Goal: Transaction & Acquisition: Obtain resource

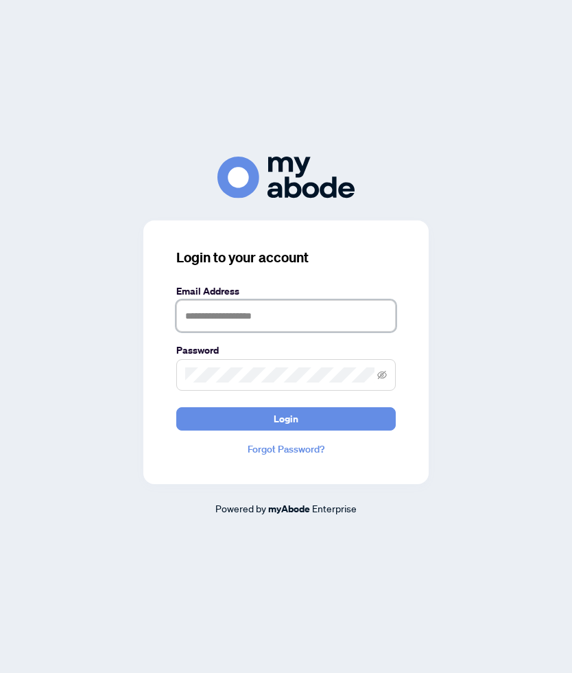
click at [307, 314] on input "text" at bounding box center [286, 316] width 220 height 32
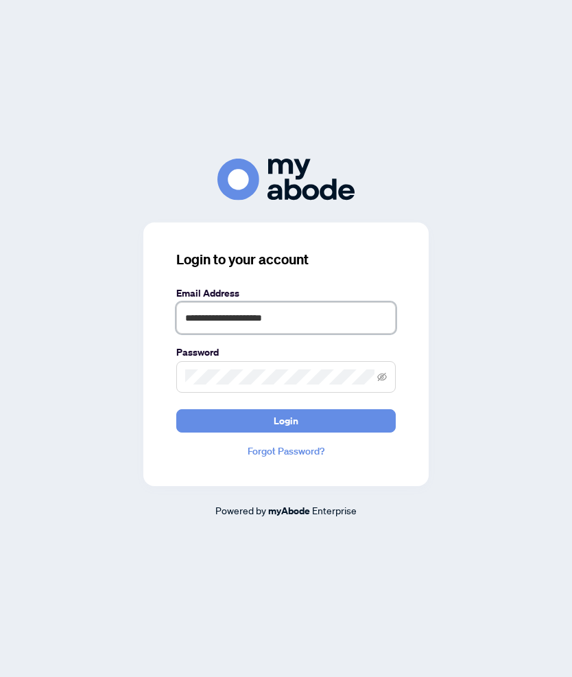
type input "**********"
click at [341, 419] on button "Login" at bounding box center [286, 420] width 220 height 23
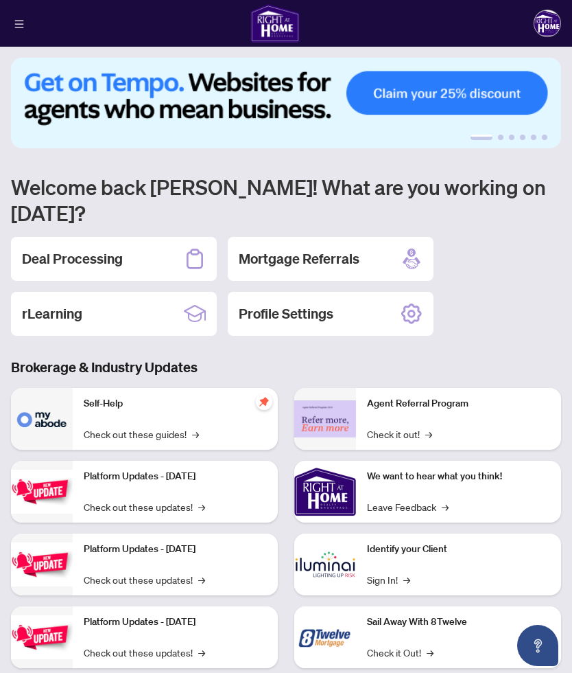
click at [137, 237] on div "Deal Processing" at bounding box center [114, 259] width 206 height 44
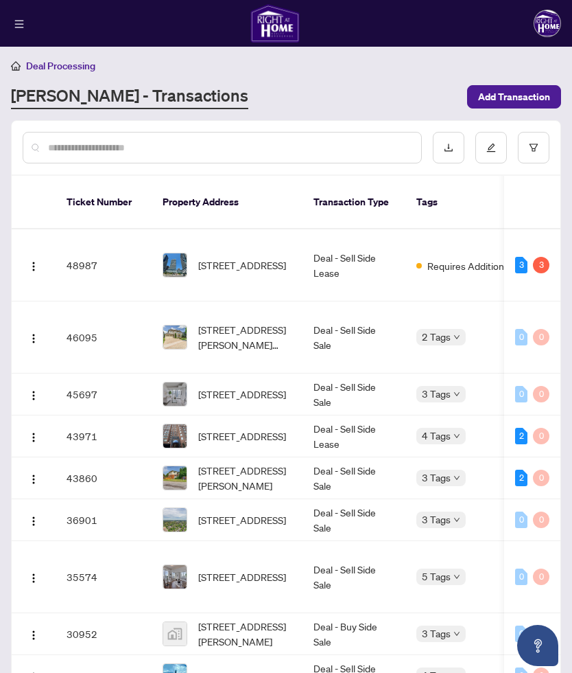
click at [244, 263] on span "4302-30 Inn On The Park Dr, Toronto, Ontario M3C 0P7, Canada" at bounding box center [242, 264] width 88 height 15
click at [240, 257] on span "4302-30 Inn On The Park Dr, Toronto, Ontario M3C 0P7, Canada" at bounding box center [242, 264] width 88 height 15
click at [31, 261] on img "button" at bounding box center [33, 266] width 11 height 11
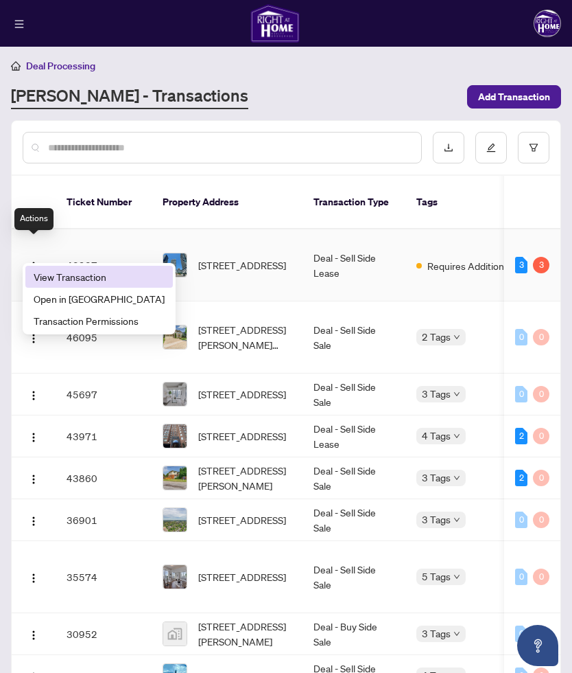
click at [102, 278] on span "View Transaction" at bounding box center [99, 276] width 131 height 15
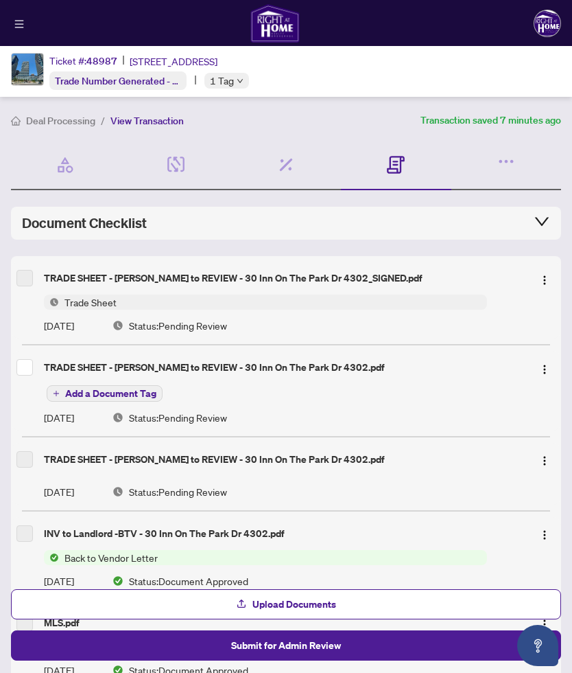
click at [259, 371] on div "TRADE SHEET - EDWIN to REVIEW - 30 Inn On The Park Dr 4302.pdf" at bounding box center [283, 367] width 479 height 15
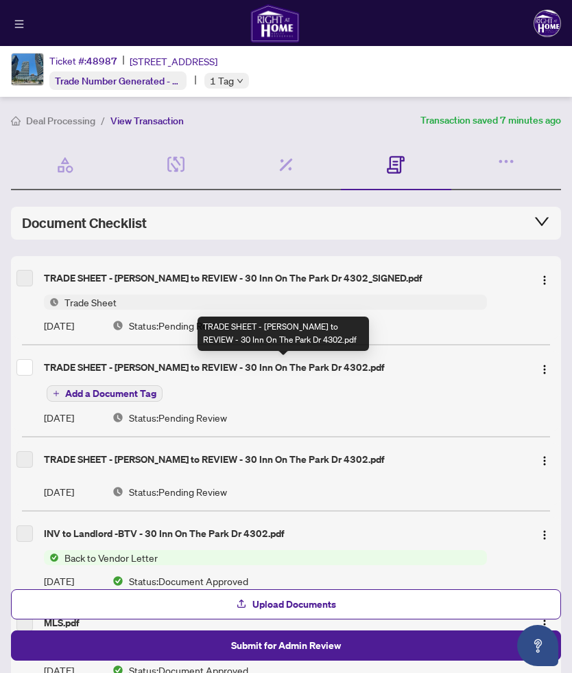
click at [106, 365] on div "TRADE SHEET - EDWIN to REVIEW - 30 Inn On The Park Dr 4302.pdf" at bounding box center [283, 367] width 479 height 15
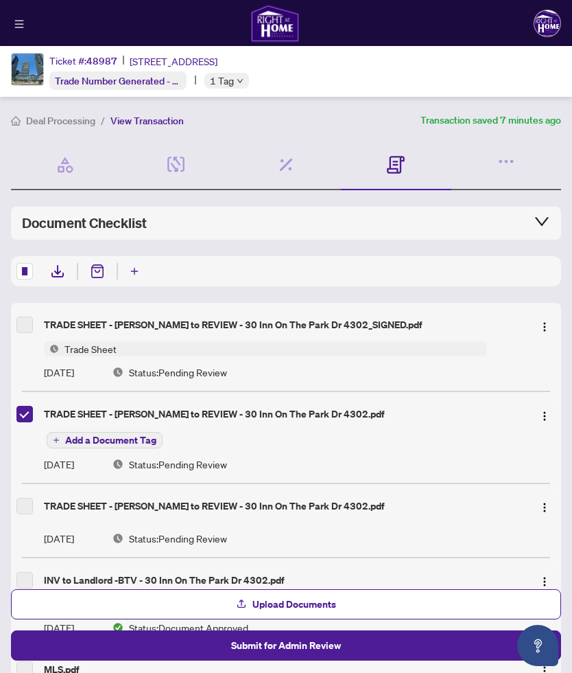
click at [548, 415] on img "button" at bounding box center [544, 415] width 11 height 11
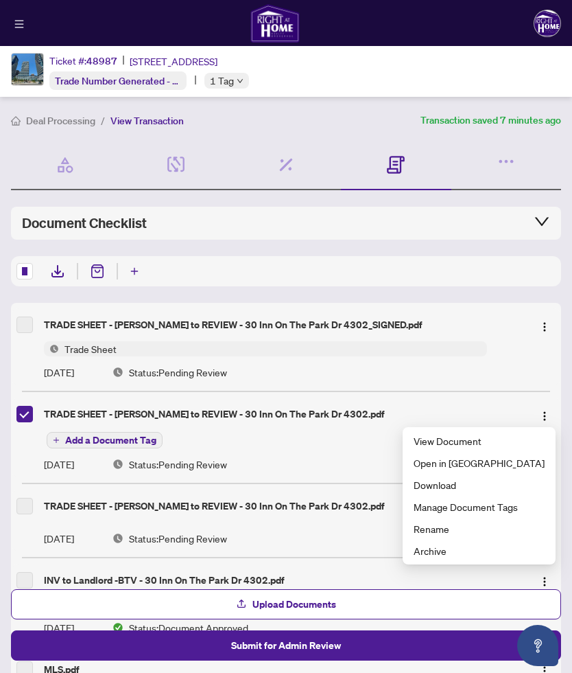
click at [505, 443] on span "View Document" at bounding box center [479, 440] width 131 height 15
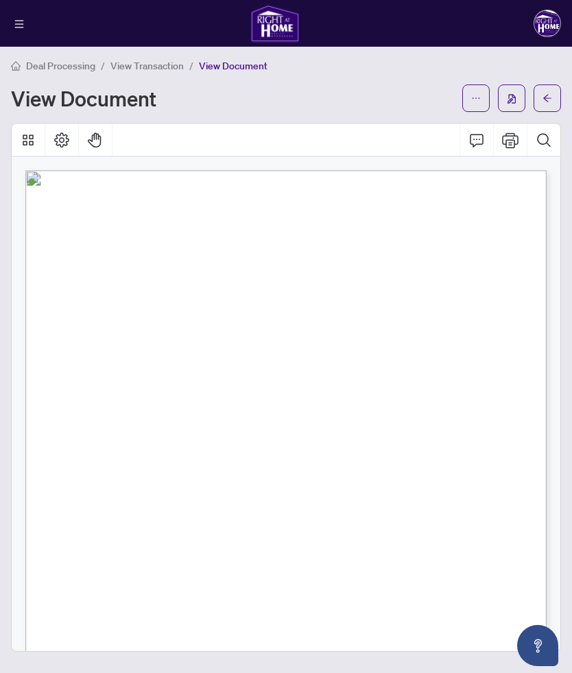
click at [511, 102] on img "button" at bounding box center [512, 99] width 8 height 10
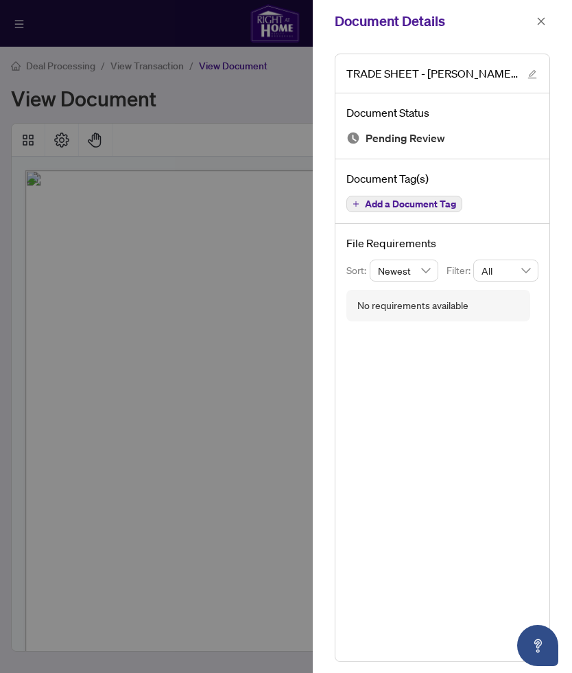
click at [288, 141] on div at bounding box center [286, 336] width 572 height 673
click at [533, 27] on button "button" at bounding box center [542, 21] width 18 height 16
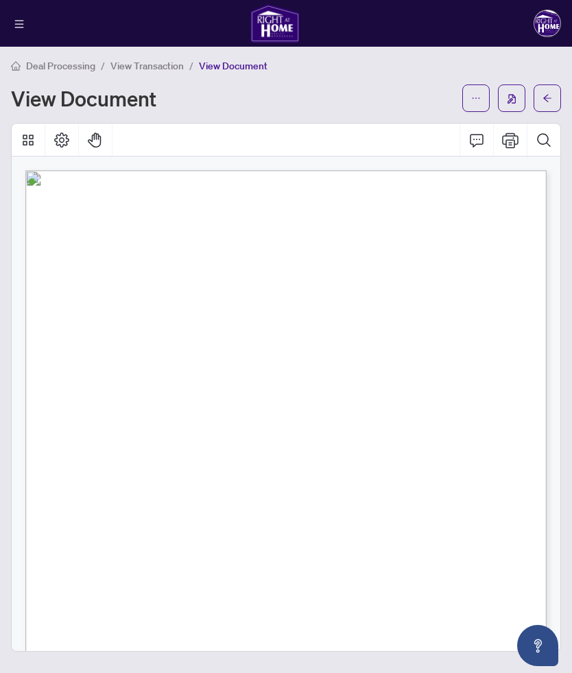
click at [475, 101] on icon "ellipsis" at bounding box center [476, 98] width 10 height 10
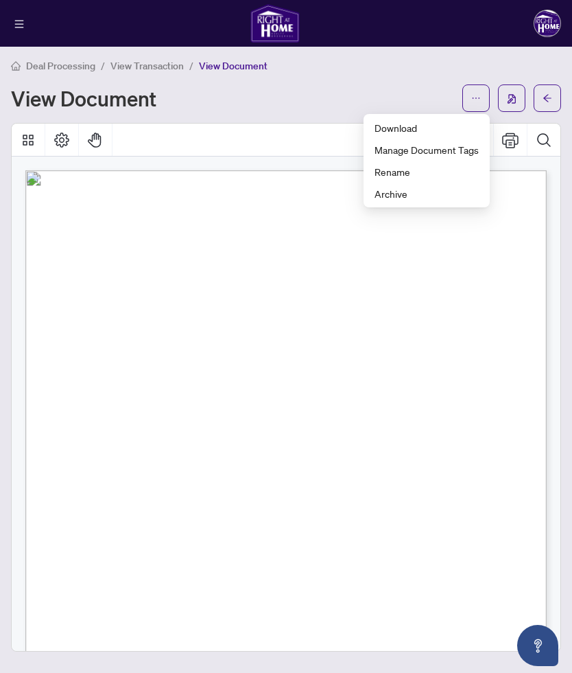
click at [413, 128] on span "Download" at bounding box center [427, 127] width 104 height 15
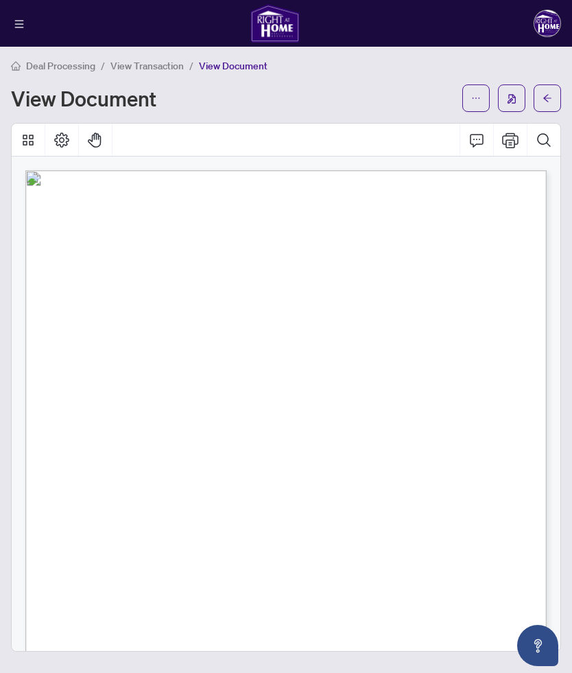
click at [476, 100] on icon "ellipsis" at bounding box center [476, 98] width 10 height 10
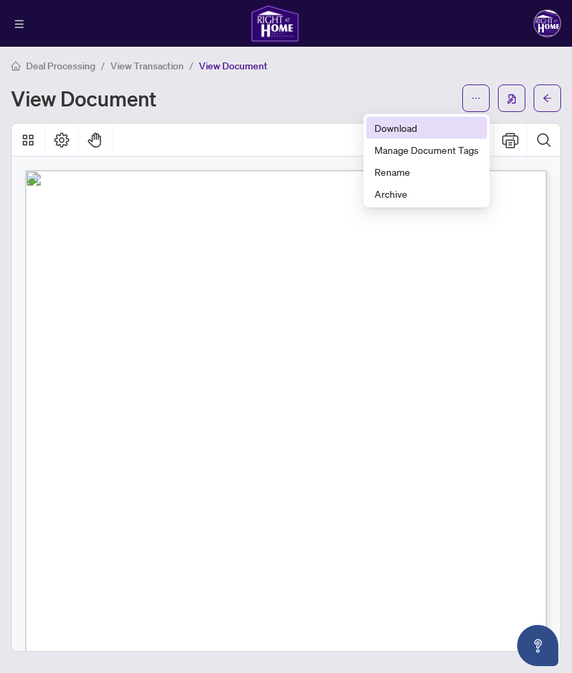
click at [413, 126] on span "Download" at bounding box center [427, 127] width 104 height 15
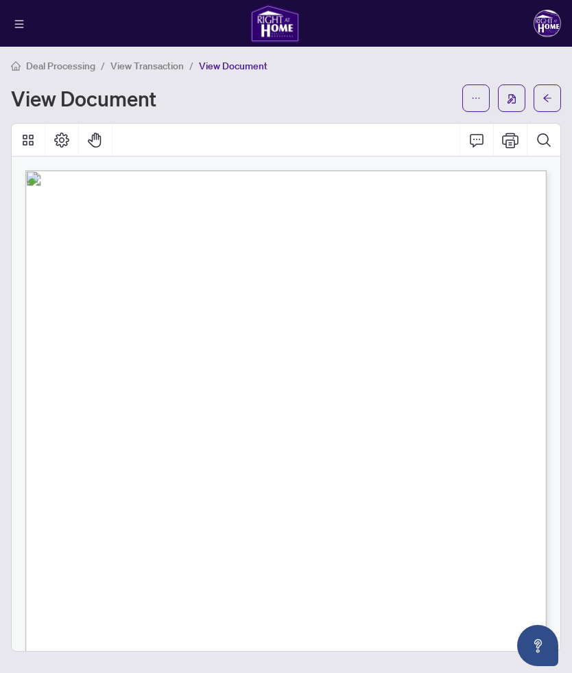
click at [478, 102] on icon "ellipsis" at bounding box center [476, 98] width 10 height 10
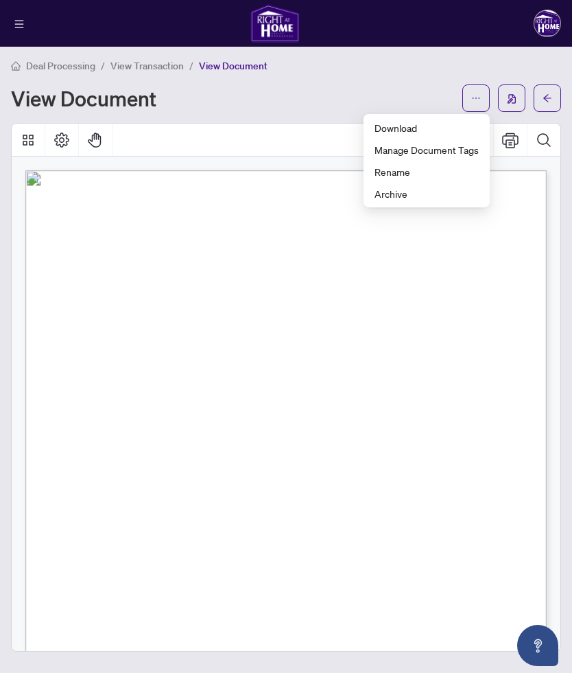
click at [414, 127] on span "Download" at bounding box center [427, 127] width 104 height 15
